Goal: Check status: Check status

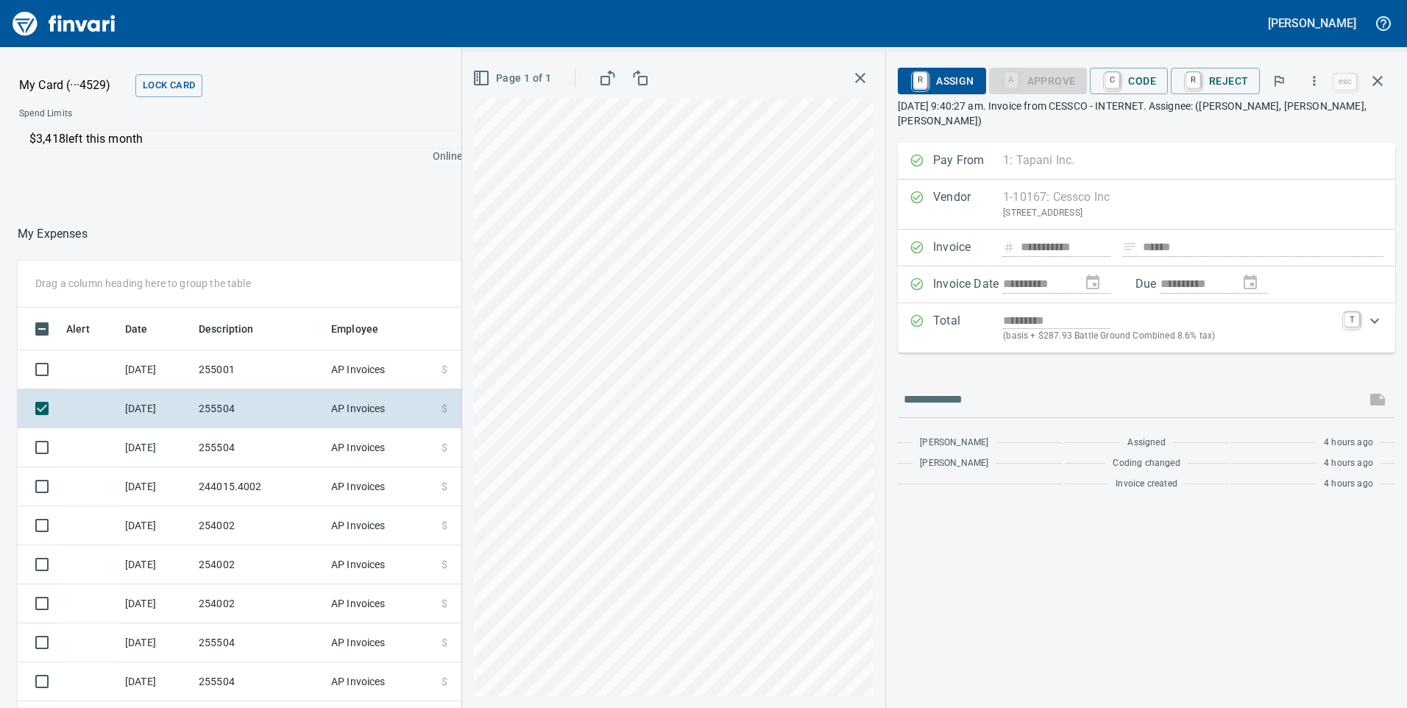
scroll to position [535, 971]
click at [294, 161] on p "Online allowed" at bounding box center [253, 156] width 493 height 15
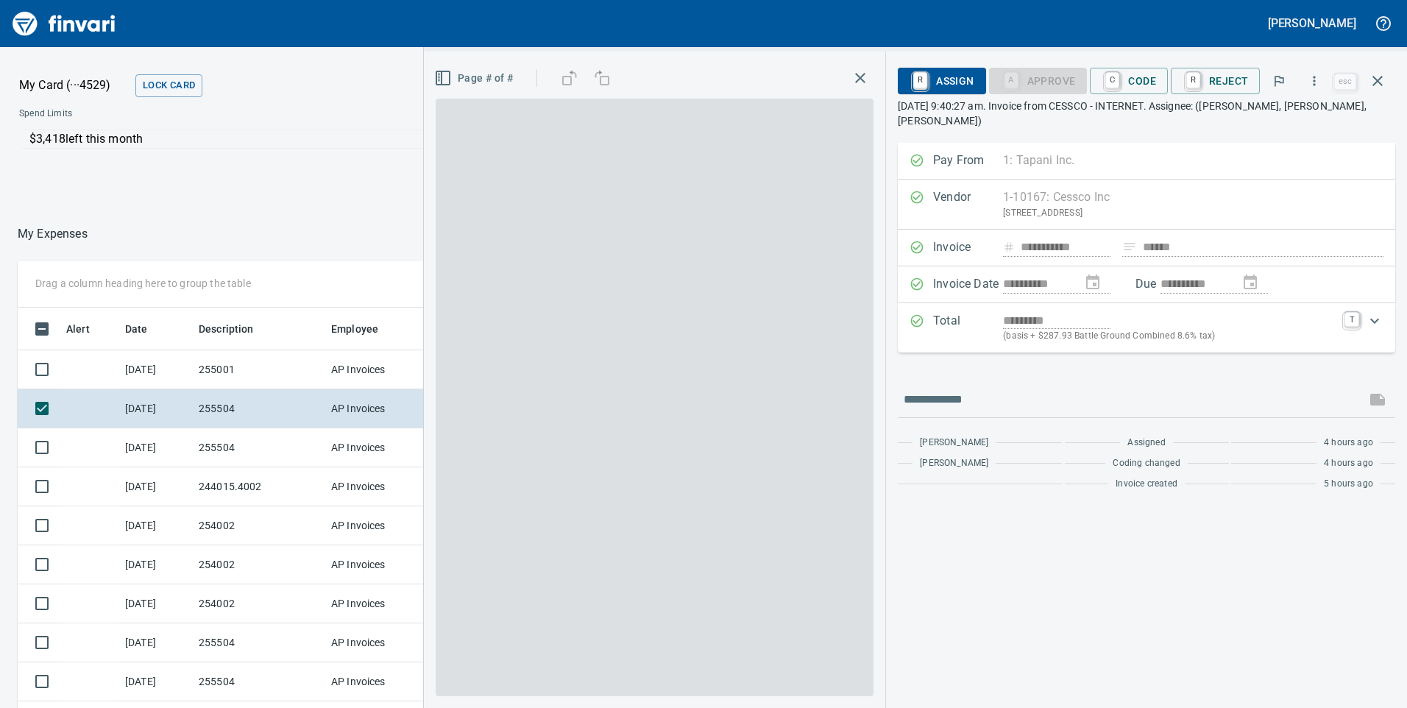
scroll to position [535, 971]
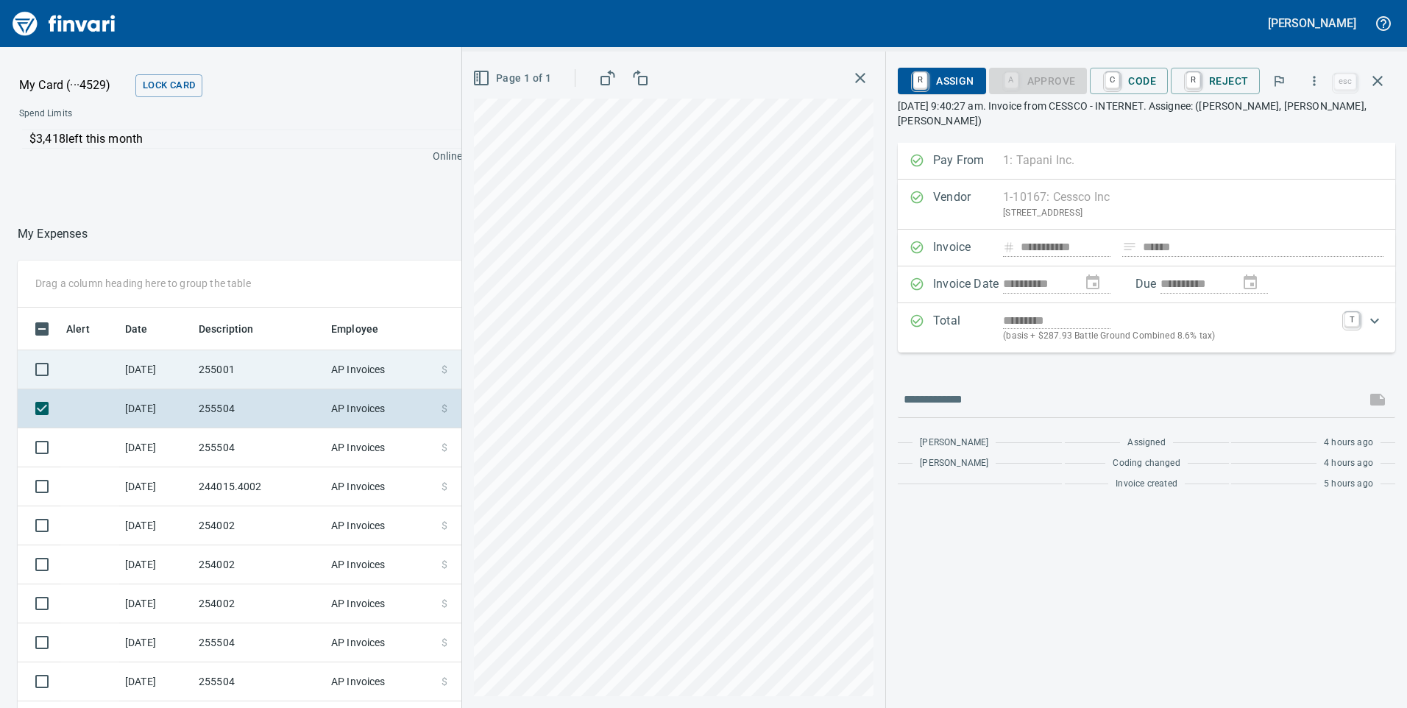
click at [327, 358] on td "AP Invoices" at bounding box center [380, 369] width 110 height 39
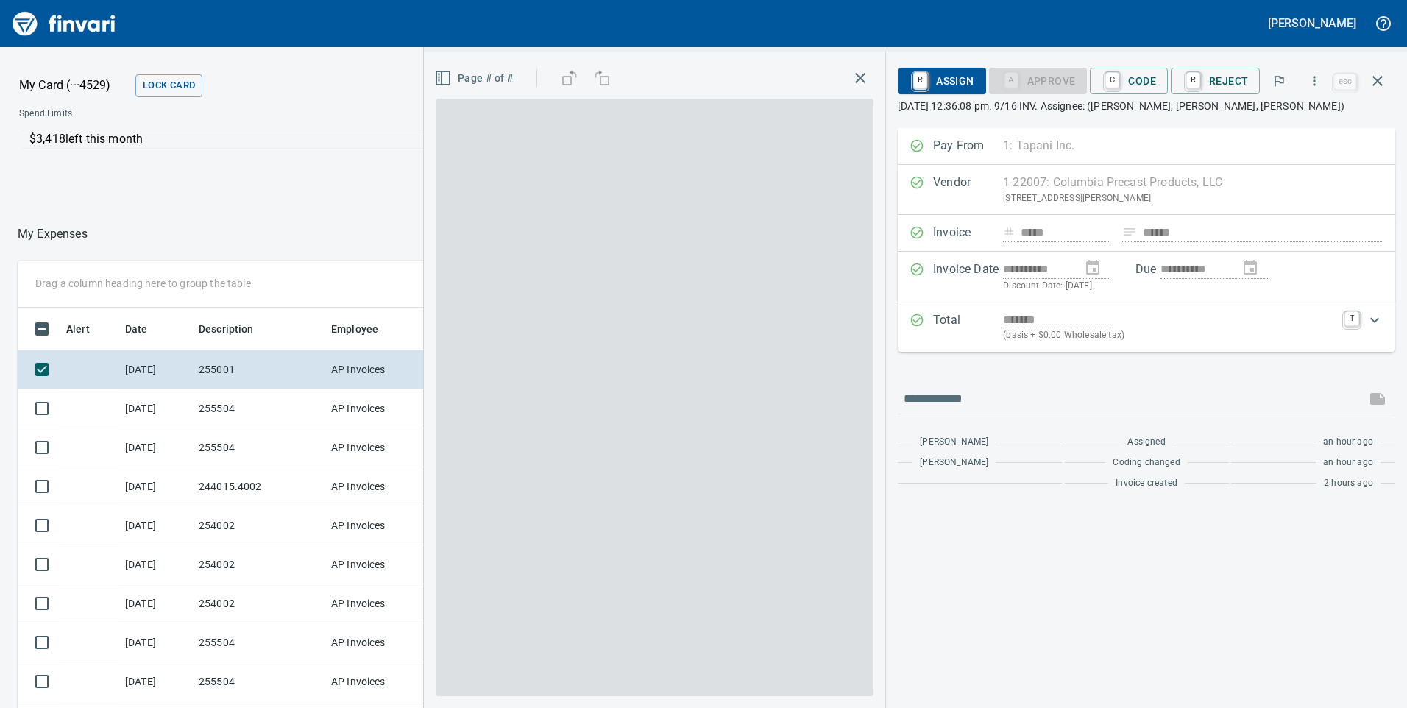
scroll to position [535, 971]
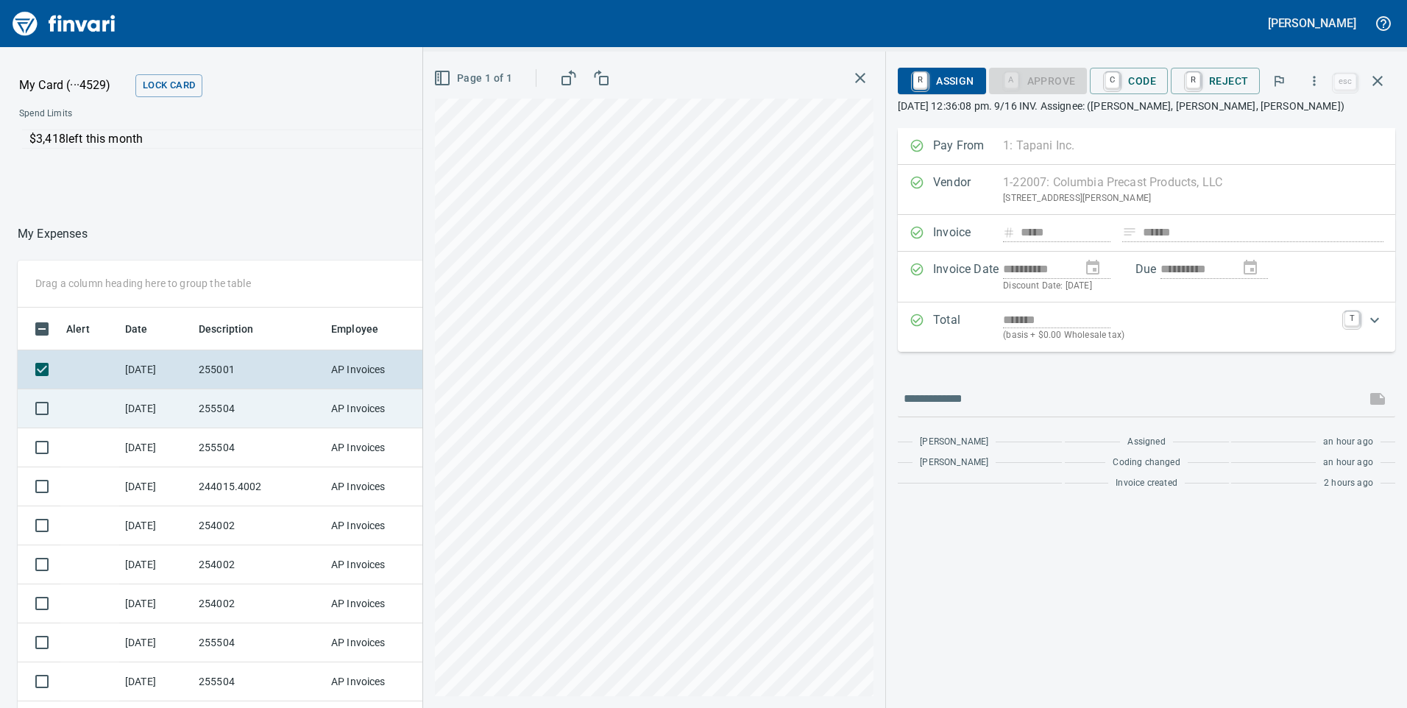
click at [248, 402] on td "255504" at bounding box center [259, 408] width 132 height 39
